Goal: Transaction & Acquisition: Purchase product/service

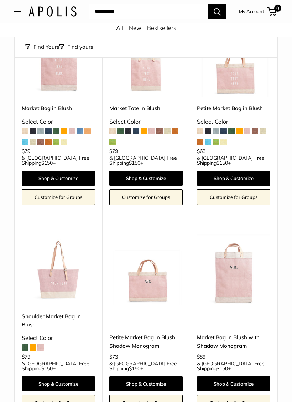
scroll to position [105, 0]
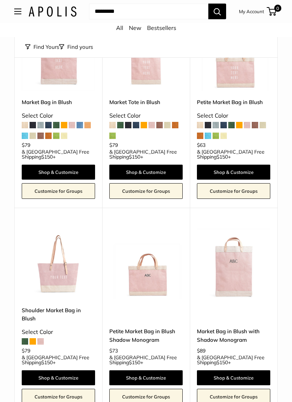
click at [58, 278] on img at bounding box center [58, 262] width 73 height 73
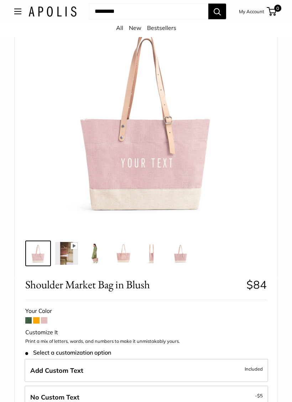
scroll to position [75, 0]
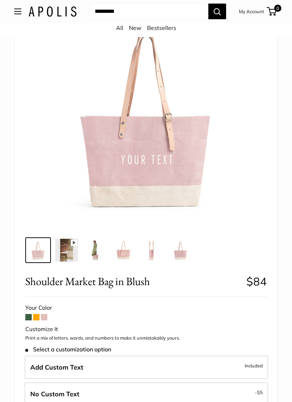
click at [70, 256] on img at bounding box center [66, 250] width 23 height 23
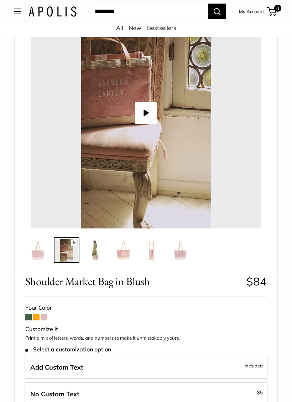
click at [149, 109] on button "Play" at bounding box center [146, 113] width 22 height 22
click at [102, 246] on img at bounding box center [95, 250] width 23 height 23
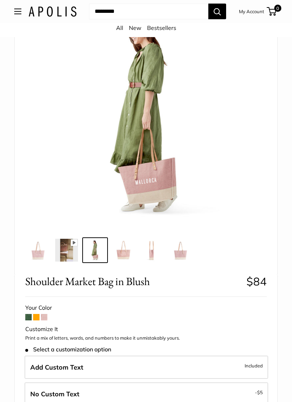
type input "****"
click at [125, 255] on img at bounding box center [123, 250] width 23 height 23
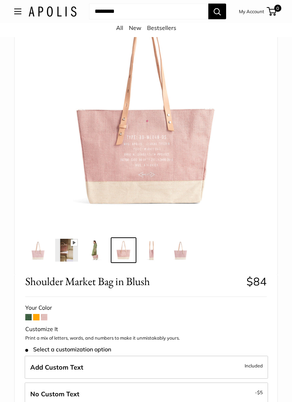
click at [97, 251] on img at bounding box center [95, 250] width 23 height 23
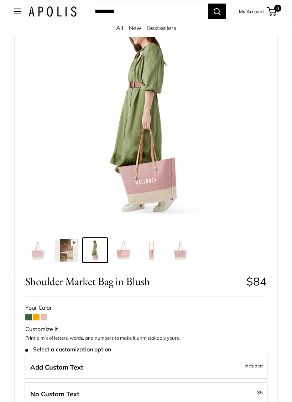
click at [126, 254] on img at bounding box center [123, 250] width 23 height 23
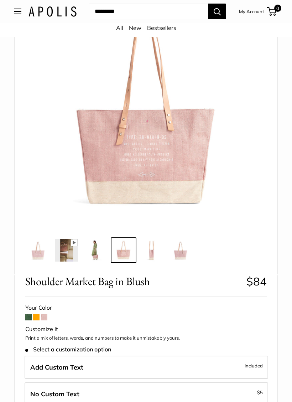
click at [152, 251] on img at bounding box center [152, 250] width 23 height 23
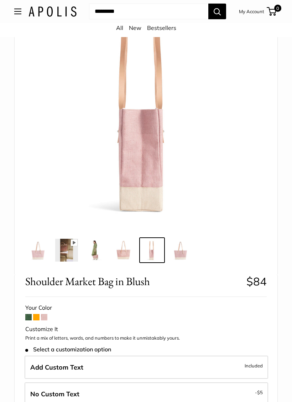
click at [183, 246] on img at bounding box center [180, 250] width 23 height 23
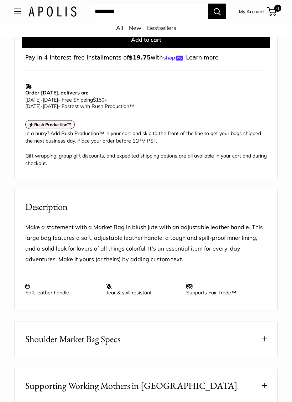
scroll to position [560, 0]
click at [106, 340] on span "Shoulder Market Bag Specs" at bounding box center [72, 339] width 95 height 14
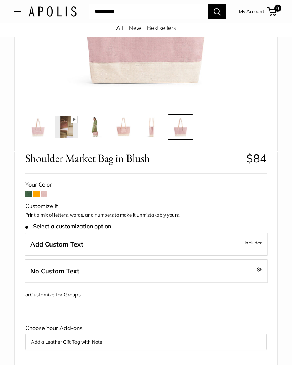
scroll to position [198, 0]
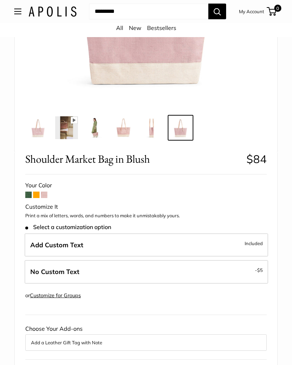
click at [255, 241] on span "Included" at bounding box center [254, 243] width 18 height 9
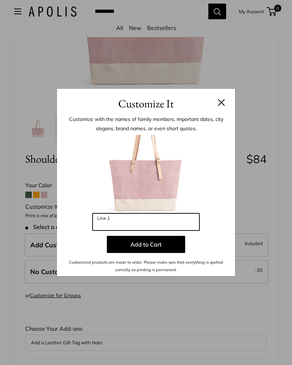
click at [136, 219] on input "Line 1" at bounding box center [146, 221] width 107 height 17
type input "*********"
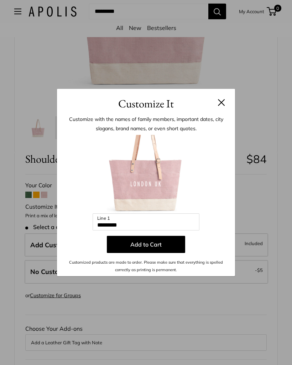
click at [152, 243] on button "Add to Cart" at bounding box center [146, 244] width 78 height 17
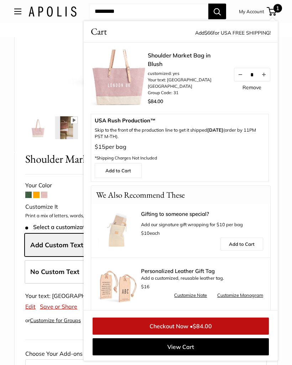
click at [238, 288] on p "$16" at bounding box center [202, 286] width 122 height 9
click at [237, 294] on link "Customize Monogram" at bounding box center [240, 295] width 46 height 9
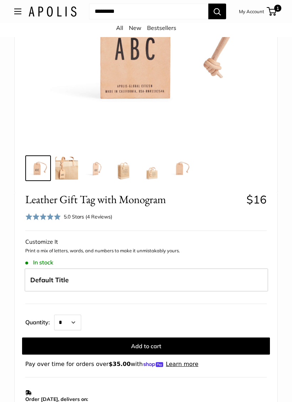
scroll to position [148, 0]
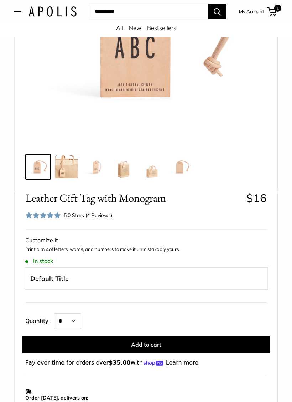
click at [99, 275] on label "Default Title" at bounding box center [147, 279] width 244 height 24
click at [154, 248] on p "Print a mix of letters, words, and numbers to make it unmistakably yours." at bounding box center [146, 249] width 242 height 7
click at [43, 241] on div "Customize It" at bounding box center [146, 241] width 242 height 11
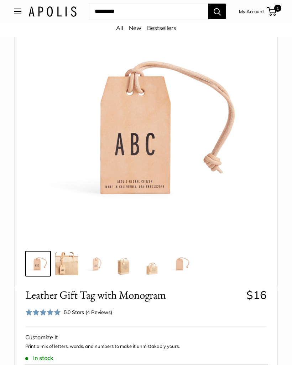
scroll to position [0, 0]
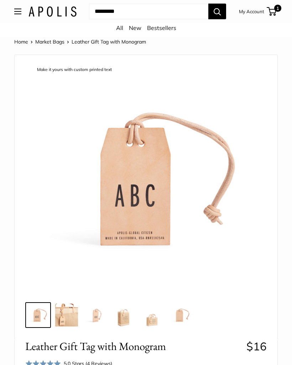
click at [126, 206] on img at bounding box center [146, 177] width 231 height 231
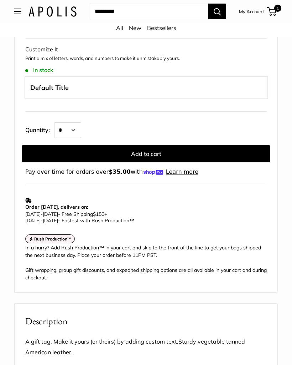
click at [44, 58] on p "Print a mix of letters, words, and numbers to make it unmistakably yours." at bounding box center [146, 58] width 242 height 7
click at [48, 71] on span "In stock" at bounding box center [39, 70] width 28 height 7
click at [85, 88] on label "Default Title" at bounding box center [147, 88] width 244 height 24
click at [57, 89] on span "Default Title" at bounding box center [49, 87] width 39 height 8
click at [94, 84] on label "Default Title" at bounding box center [147, 88] width 244 height 24
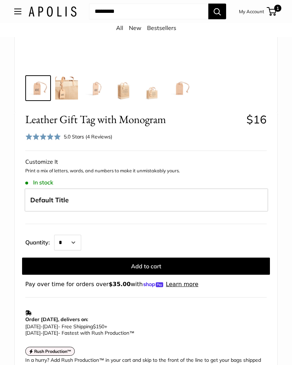
scroll to position [226, 0]
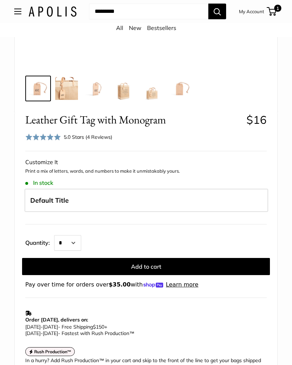
click at [150, 266] on button "Add to cart" at bounding box center [146, 266] width 248 height 17
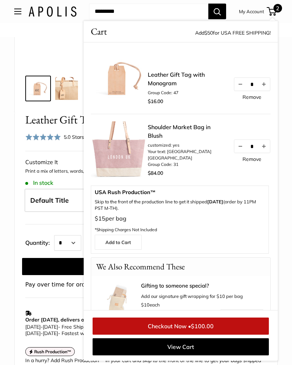
click at [122, 78] on img at bounding box center [119, 78] width 57 height 57
click at [251, 97] on link "Remove" at bounding box center [252, 96] width 19 height 5
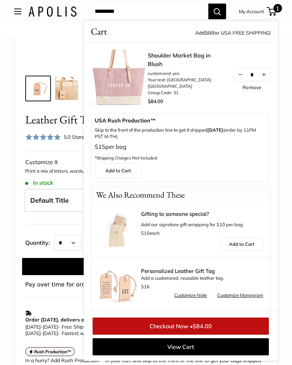
click at [189, 294] on link "Customize Note" at bounding box center [190, 295] width 33 height 9
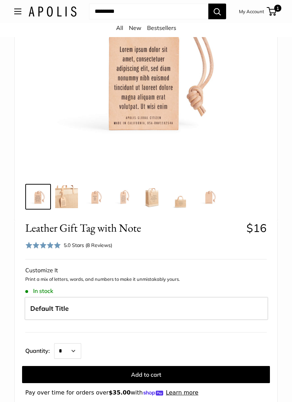
scroll to position [119, 0]
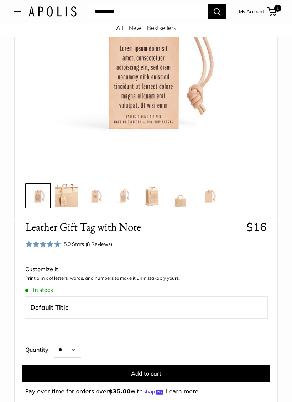
click at [46, 270] on div "Customize It" at bounding box center [146, 270] width 242 height 11
click at [48, 241] on span at bounding box center [43, 244] width 36 height 7
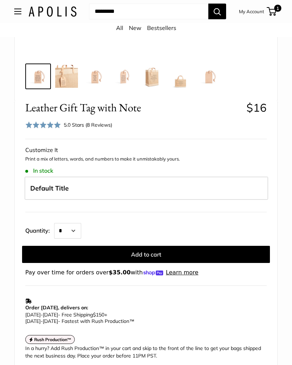
scroll to position [238, 0]
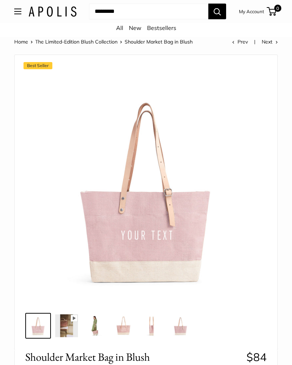
scroll to position [198, 0]
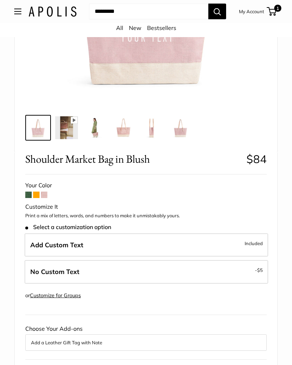
click at [20, 12] on button "Open menu" at bounding box center [17, 12] width 7 height 6
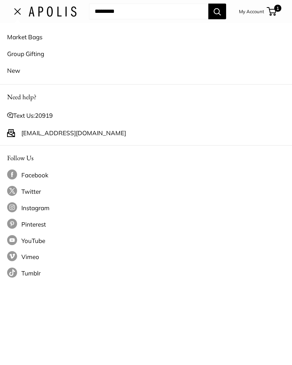
click at [31, 37] on link "Market Bags" at bounding box center [146, 37] width 278 height 17
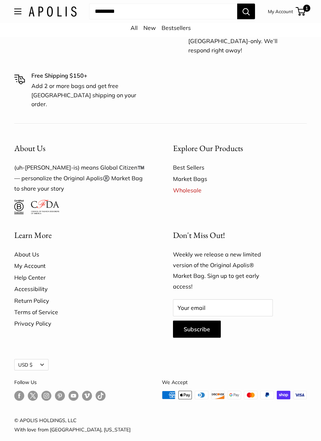
scroll to position [1584, 0]
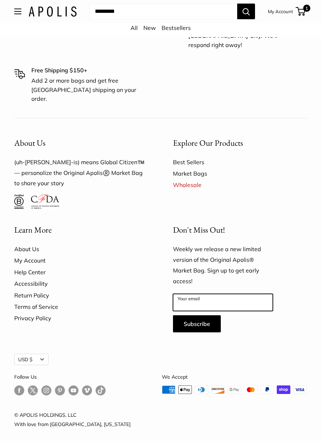
click at [234, 296] on input "Your email" at bounding box center [223, 302] width 100 height 17
type input "**********"
click at [198, 320] on button "Subscribe" at bounding box center [197, 324] width 48 height 17
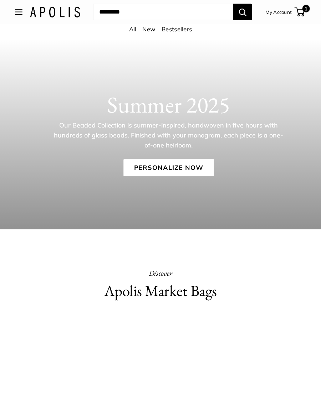
scroll to position [1555, 0]
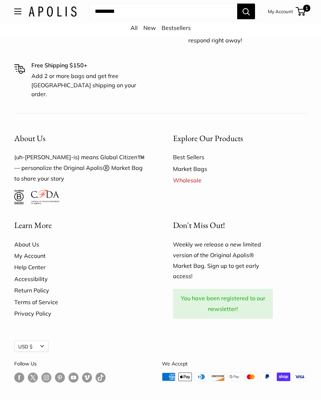
click at [134, 29] on link "All" at bounding box center [133, 27] width 7 height 7
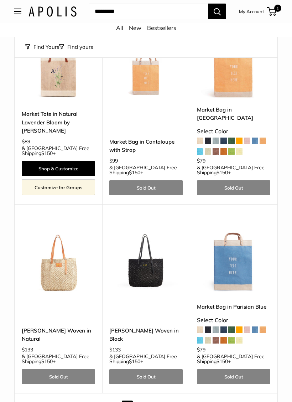
scroll to position [2968, 0]
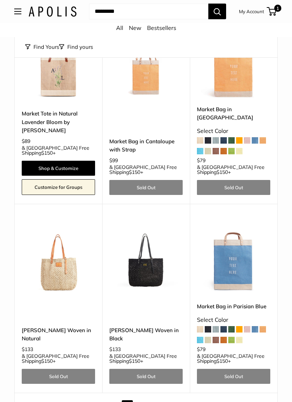
click at [264, 364] on link "Next" at bounding box center [257, 405] width 19 height 11
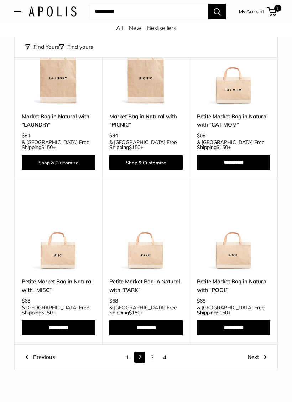
scroll to position [2837, 0]
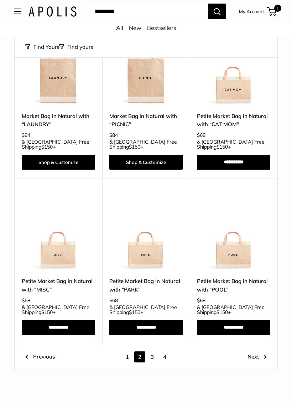
click at [258, 352] on link "Next" at bounding box center [257, 357] width 19 height 11
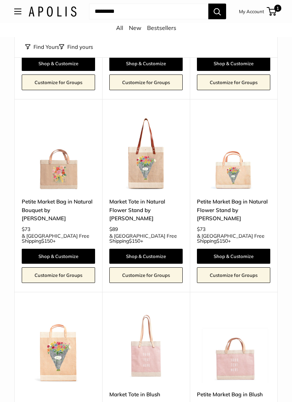
scroll to position [1363, 0]
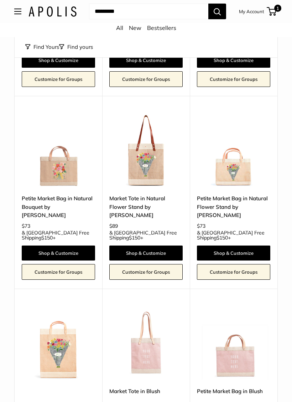
click at [138, 194] on link "Market Tote in Natural Flower Stand by [PERSON_NAME]" at bounding box center [145, 206] width 73 height 25
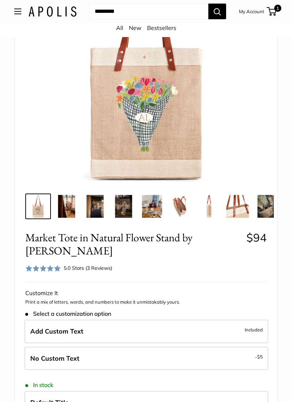
scroll to position [108, 0]
click at [66, 214] on img at bounding box center [66, 206] width 23 height 23
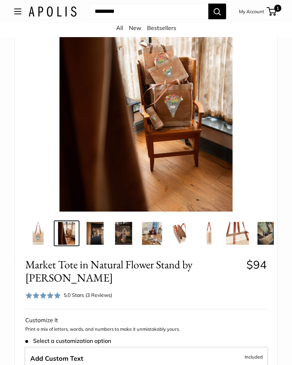
scroll to position [81, 0]
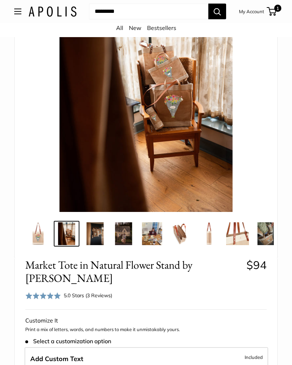
click at [98, 239] on img at bounding box center [95, 233] width 23 height 23
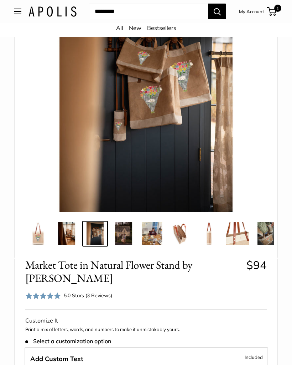
click at [123, 237] on img at bounding box center [123, 233] width 23 height 23
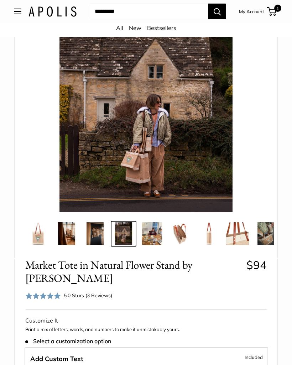
click at [148, 234] on img at bounding box center [152, 233] width 23 height 23
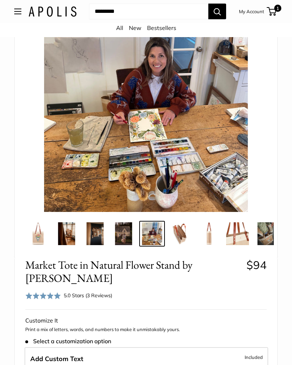
click at [179, 238] on img at bounding box center [180, 233] width 23 height 23
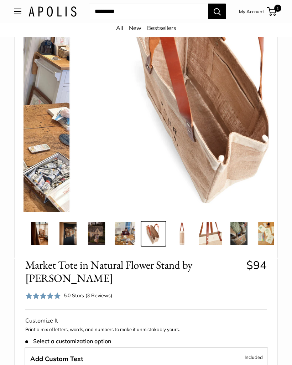
scroll to position [0, 29]
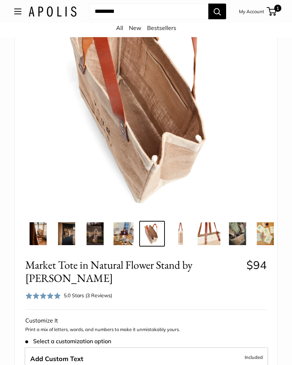
click at [210, 239] on img at bounding box center [209, 233] width 23 height 23
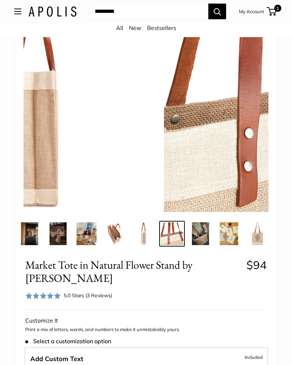
scroll to position [0, 69]
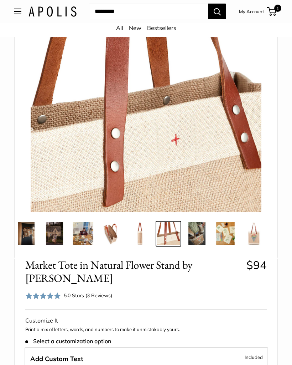
click at [201, 237] on img at bounding box center [197, 233] width 23 height 23
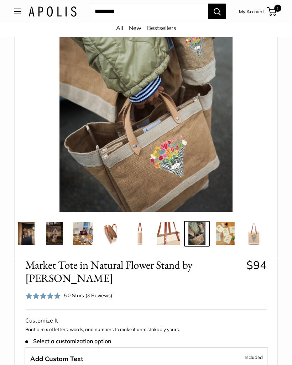
click at [173, 236] on img at bounding box center [168, 233] width 23 height 23
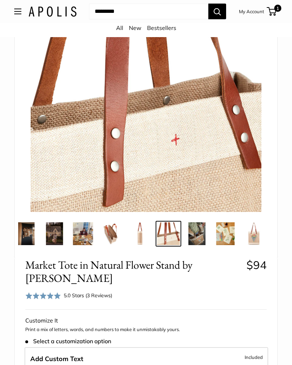
click at [200, 238] on img at bounding box center [197, 233] width 23 height 23
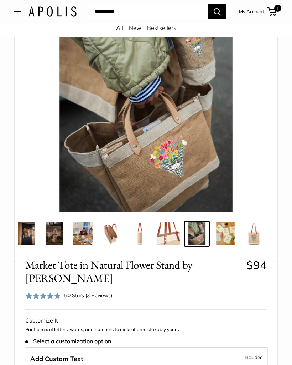
click at [226, 236] on img at bounding box center [225, 233] width 23 height 23
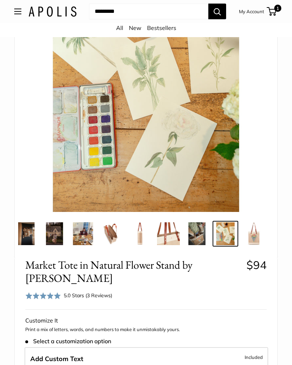
click at [252, 230] on img at bounding box center [254, 233] width 23 height 23
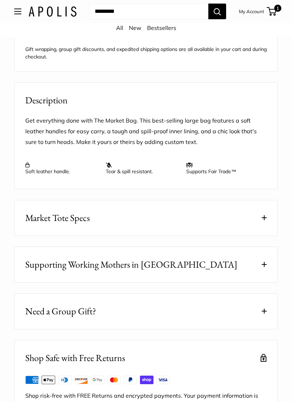
scroll to position [708, 0]
click at [72, 218] on span "Market Tote Specs" at bounding box center [57, 218] width 65 height 14
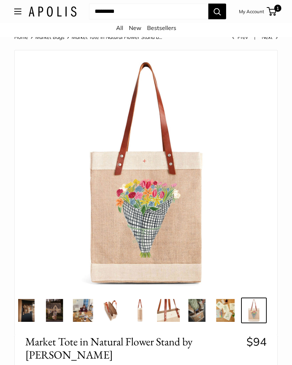
scroll to position [0, 0]
